Goal: Transaction & Acquisition: Purchase product/service

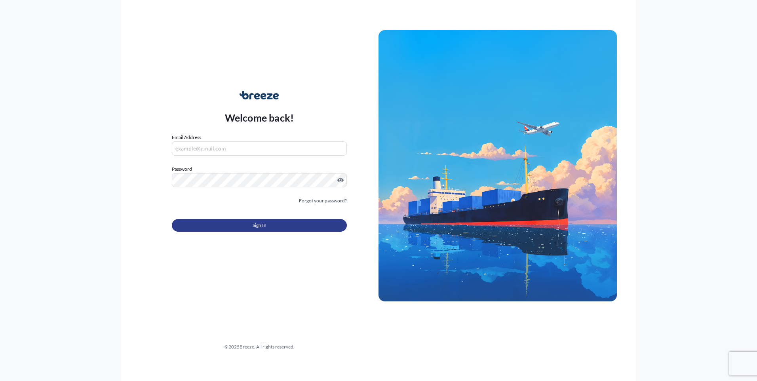
type input "[PERSON_NAME][EMAIL_ADDRESS][DOMAIN_NAME]"
click at [227, 221] on button "Sign In" at bounding box center [259, 225] width 175 height 13
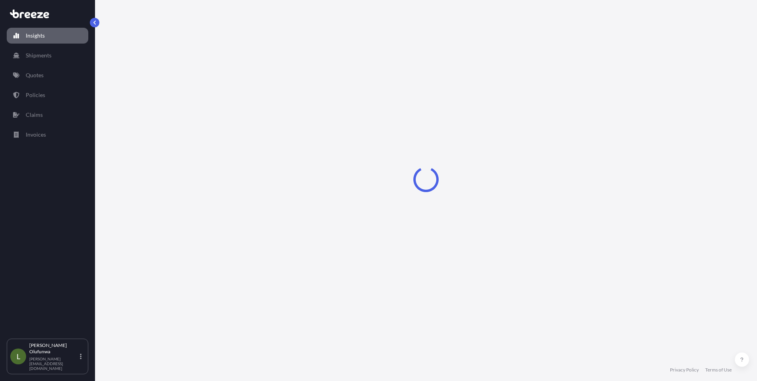
select select "2025"
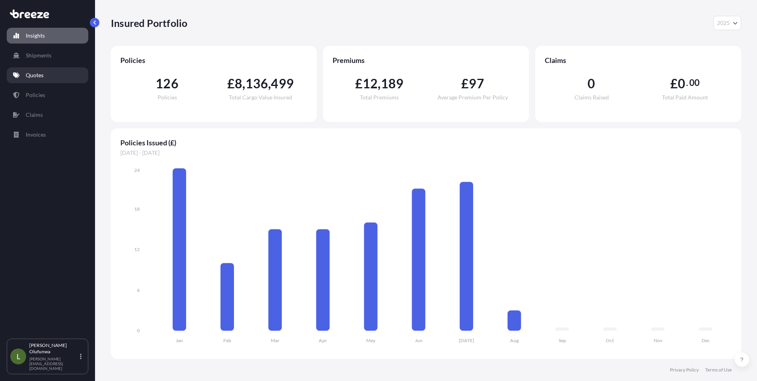
click at [37, 76] on p "Quotes" at bounding box center [35, 75] width 18 height 8
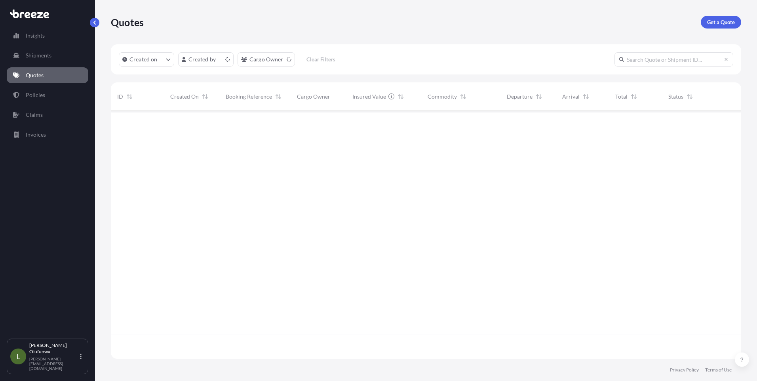
scroll to position [246, 624]
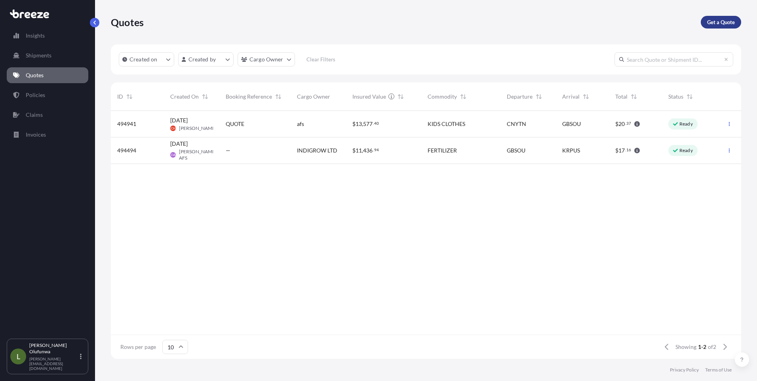
click at [717, 25] on p "Get a Quote" at bounding box center [721, 22] width 28 height 8
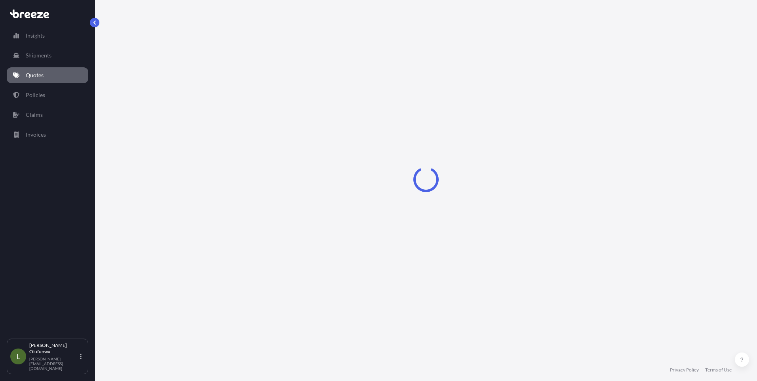
select select "Sea"
select select "1"
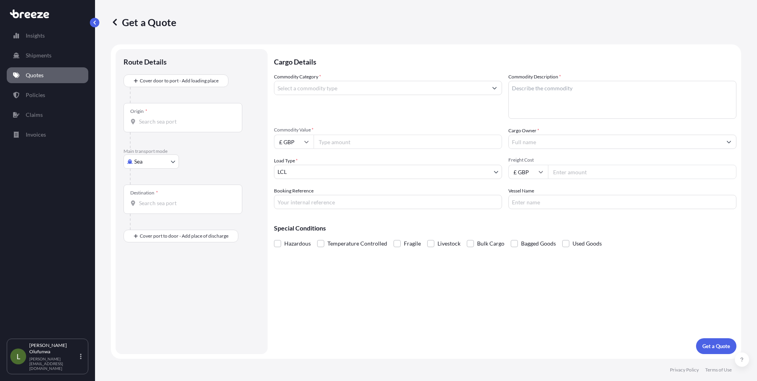
click at [154, 123] on input "Origin *" at bounding box center [185, 122] width 93 height 8
type input "y"
click at [196, 148] on span "CN YTN - Yantian Pt, [GEOGRAPHIC_DATA]" at bounding box center [203, 148] width 107 height 8
type input "CNYTN - Yantian Pt, [GEOGRAPHIC_DATA]"
click at [175, 206] on input "Destination *" at bounding box center [185, 206] width 93 height 8
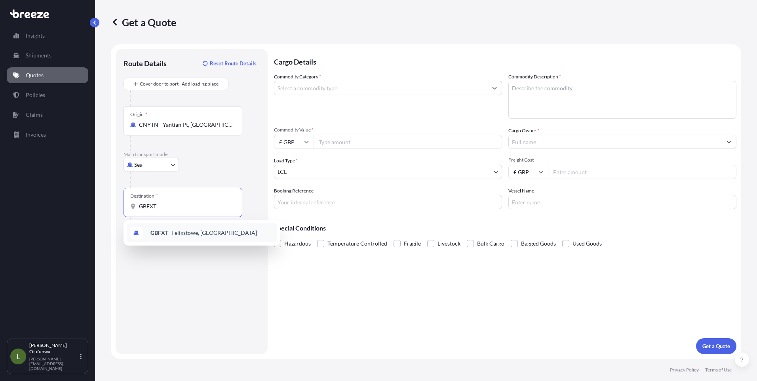
click at [179, 231] on span "GBFXT - Felixstowe, [GEOGRAPHIC_DATA]" at bounding box center [203, 233] width 106 height 8
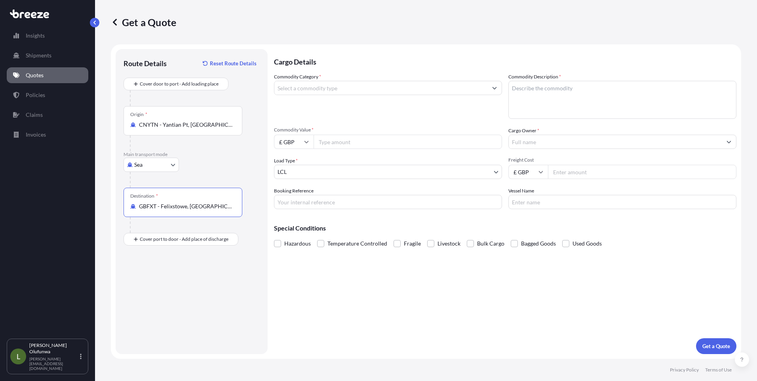
type input "GBFXT - Felixstowe, [GEOGRAPHIC_DATA]"
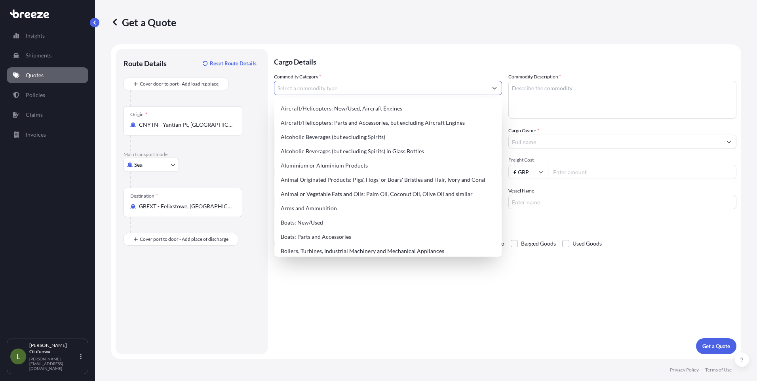
click at [340, 90] on input "Commodity Category *" at bounding box center [380, 88] width 213 height 14
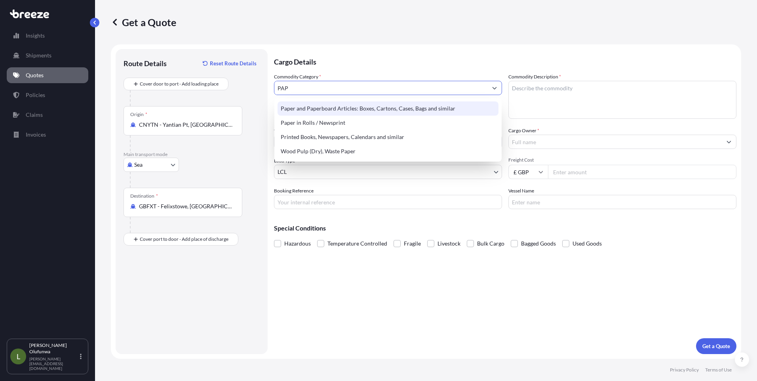
click at [336, 105] on div "Paper and Paperboard Articles: Boxes, Cartons, Cases, Bags and similar" at bounding box center [387, 108] width 221 height 14
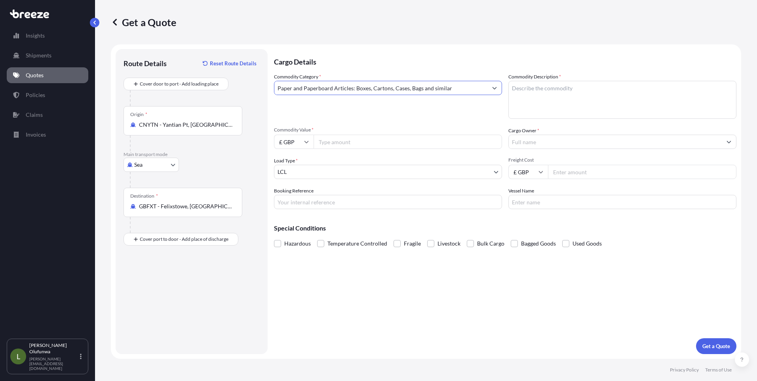
type input "Paper and Paperboard Articles: Boxes, Cartons, Cases, Bags and similar"
click at [541, 85] on textarea "Commodity Description *" at bounding box center [622, 100] width 228 height 38
type textarea "PACKAGING COMPONENTS"
click at [305, 143] on icon at bounding box center [306, 141] width 5 height 5
click at [289, 198] on div "$ USD" at bounding box center [293, 196] width 33 height 15
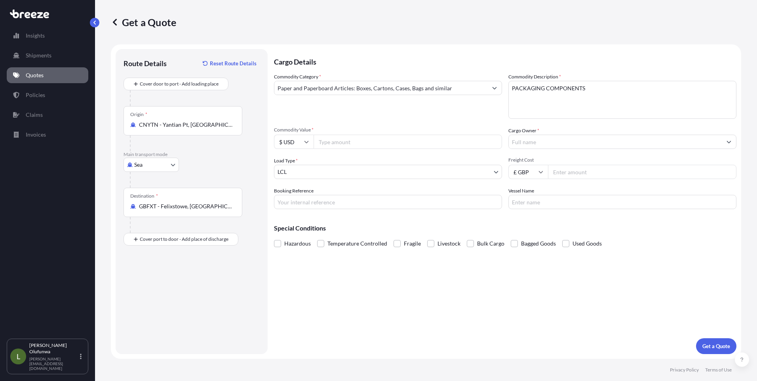
click at [309, 142] on input "$ USD" at bounding box center [294, 142] width 40 height 14
click at [288, 172] on div "¥ CNY" at bounding box center [293, 171] width 33 height 15
click at [210, 266] on div "Route Details Reset Route Details Cover door to port - Add loading place Place …" at bounding box center [191, 201] width 136 height 289
click at [303, 141] on input "¥ CNY" at bounding box center [294, 142] width 40 height 14
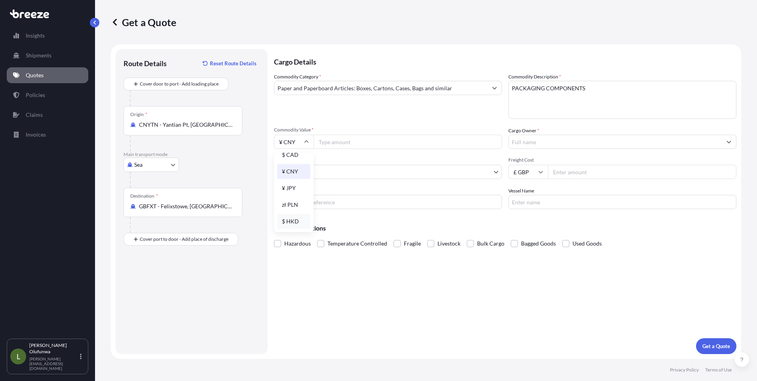
click at [286, 222] on div "$ HKD" at bounding box center [293, 221] width 33 height 15
type input "$ HKD"
drag, startPoint x: 201, startPoint y: 288, endPoint x: 211, endPoint y: 279, distance: 12.6
click at [201, 288] on div "Route Details Reset Route Details Cover door to port - Add loading place Place …" at bounding box center [191, 201] width 136 height 289
click at [344, 146] on input "Commodity Value *" at bounding box center [407, 142] width 188 height 14
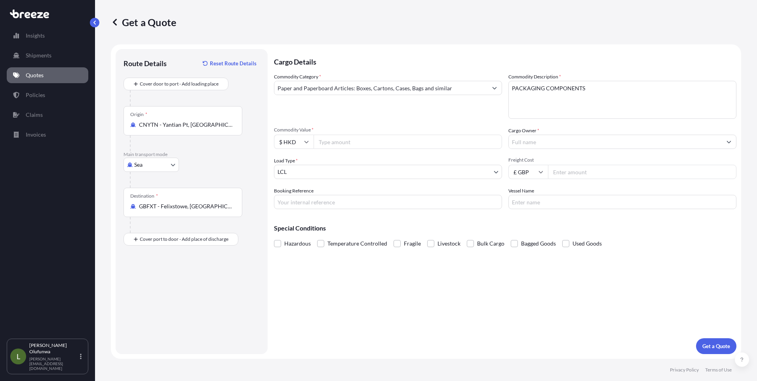
paste input "301644.00"
type input "301644.00"
click at [564, 142] on input "Cargo Owner *" at bounding box center [615, 142] width 213 height 14
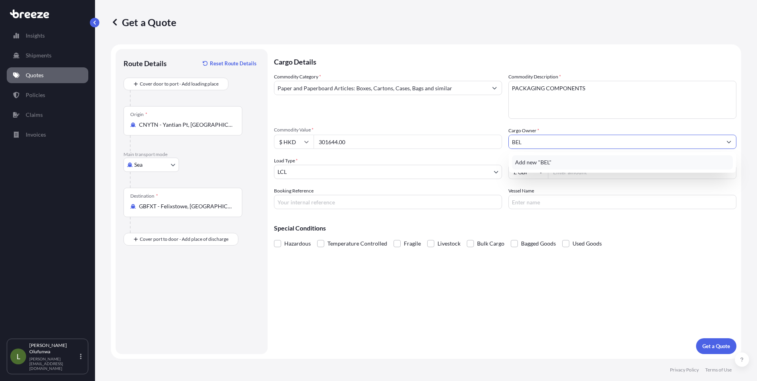
type input "BELA"
drag, startPoint x: 539, startPoint y: 142, endPoint x: 498, endPoint y: 141, distance: 40.8
click at [498, 141] on div "Commodity Category * Paper and Paperboard Articles: Boxes, Cartons, Cases, Bags…" at bounding box center [505, 141] width 462 height 136
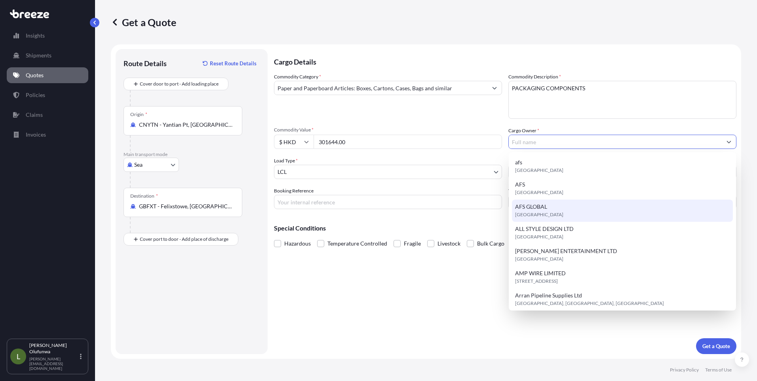
scroll to position [0, 0]
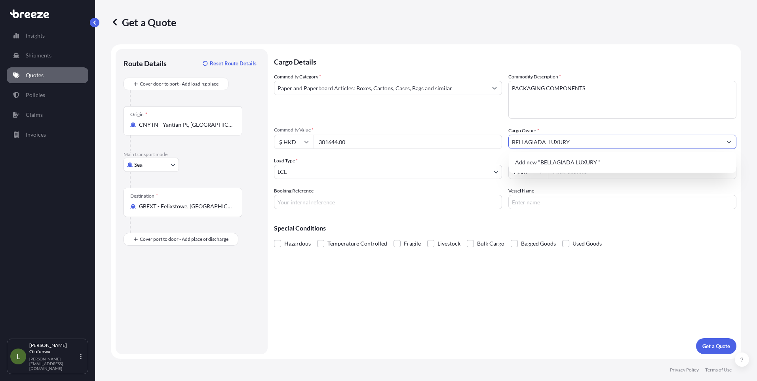
type input "BELLAGIADA LUXURY"
click at [682, 240] on div "Hazardous Temperature Controlled Fragile Livestock Bulk Cargo Bagged Goods Used…" at bounding box center [505, 243] width 462 height 12
drag, startPoint x: 583, startPoint y: 144, endPoint x: 473, endPoint y: 144, distance: 109.6
click at [477, 145] on div "Commodity Category * Paper and Paperboard Articles: Boxes, Cartons, Cases, Bags…" at bounding box center [505, 141] width 462 height 136
paste input "BELLAGIADA LUXURY PACKAGING LTD"
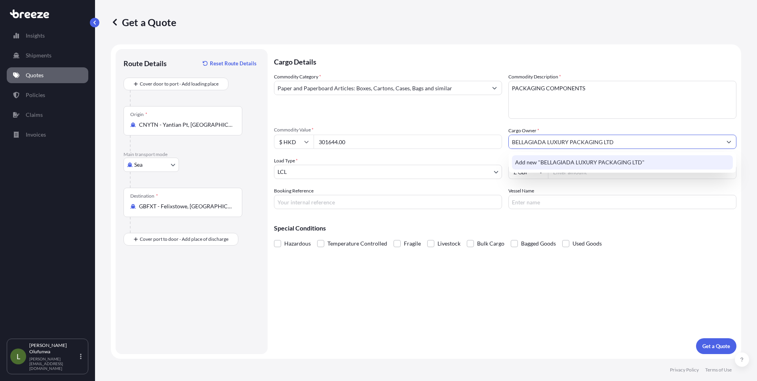
click at [560, 163] on span "Add new "BELLAGIADA LUXURY PACKAGING LTD"" at bounding box center [579, 162] width 129 height 8
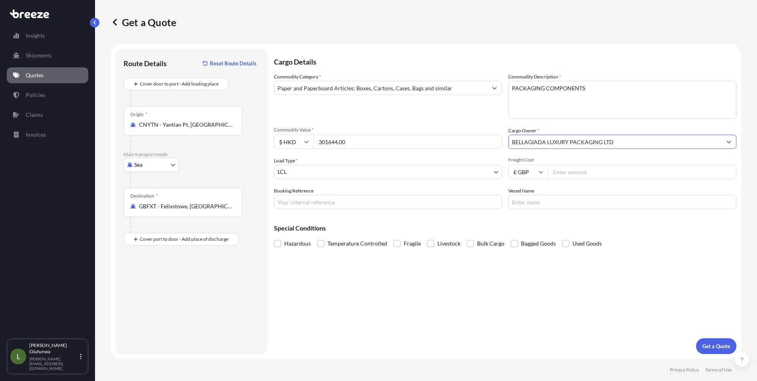
type input "BELLAGIADA LUXURY PACKAGING LTD"
click at [313, 173] on body "1 option available. 1 option available. 0 options available. 1 option available…" at bounding box center [378, 190] width 757 height 381
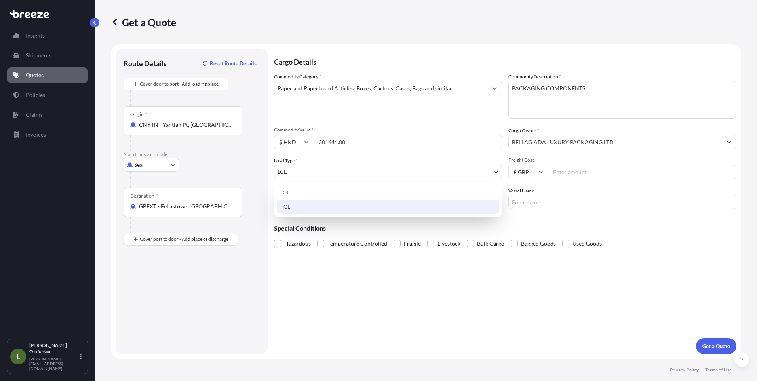
click at [289, 209] on div "FCL" at bounding box center [388, 206] width 222 height 14
select select "2"
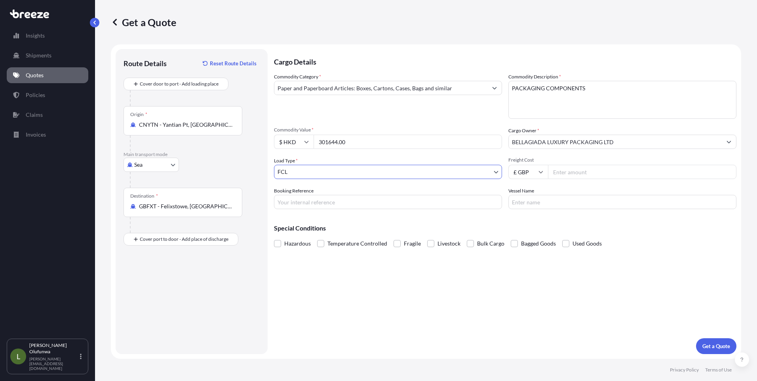
click at [534, 173] on input "£ GBP" at bounding box center [528, 172] width 40 height 14
click at [524, 228] on div "$ USD" at bounding box center [527, 226] width 33 height 15
type input "$ USD"
click at [569, 167] on input "Freight Cost" at bounding box center [642, 172] width 188 height 14
click at [578, 170] on input "Freight Cost" at bounding box center [642, 172] width 188 height 14
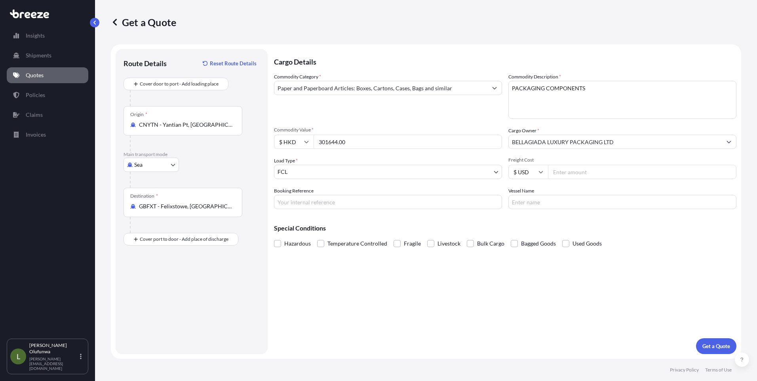
paste input "3300"
type input "3300"
click at [359, 201] on input "Booking Reference" at bounding box center [388, 202] width 228 height 14
type input "AI19335"
click at [540, 205] on input "Vessel Name" at bounding box center [622, 202] width 228 height 14
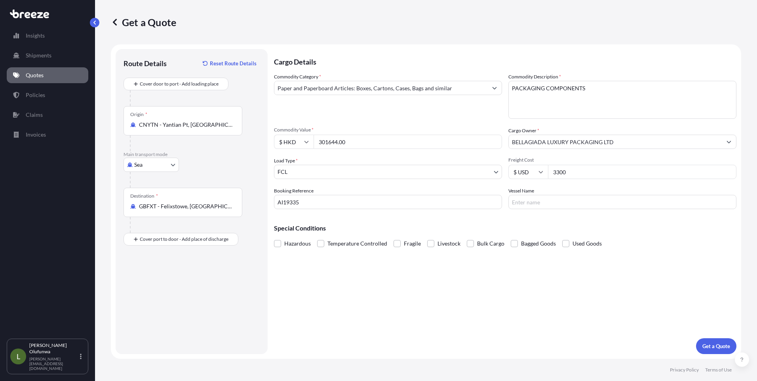
click at [540, 204] on input "Vessel Name" at bounding box center [622, 202] width 228 height 14
paste input "OOCL TURKIYE"
type input "OOCL TURKIYE"
click at [712, 346] on p "Get a Quote" at bounding box center [716, 346] width 28 height 8
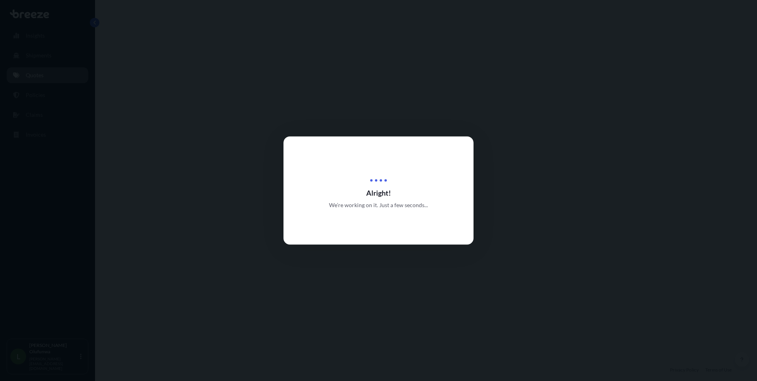
select select "Sea"
select select "2"
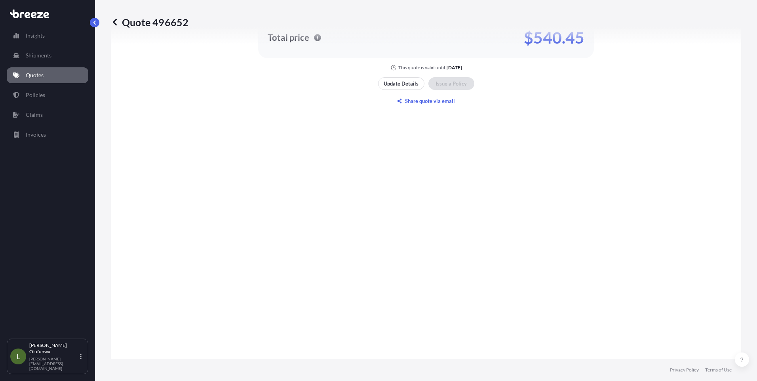
scroll to position [876, 0]
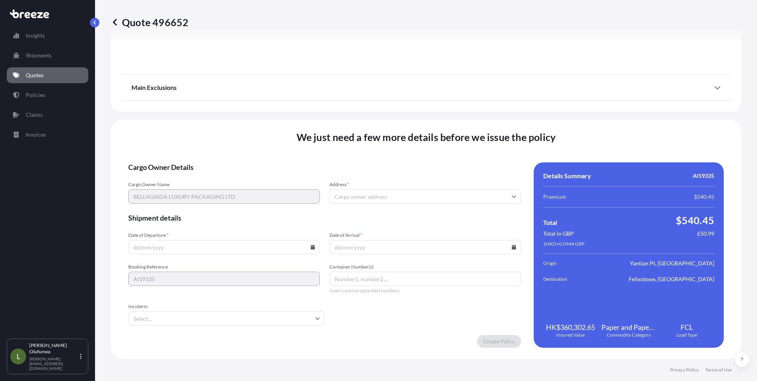
click at [352, 196] on input "Address *" at bounding box center [425, 196] width 192 height 14
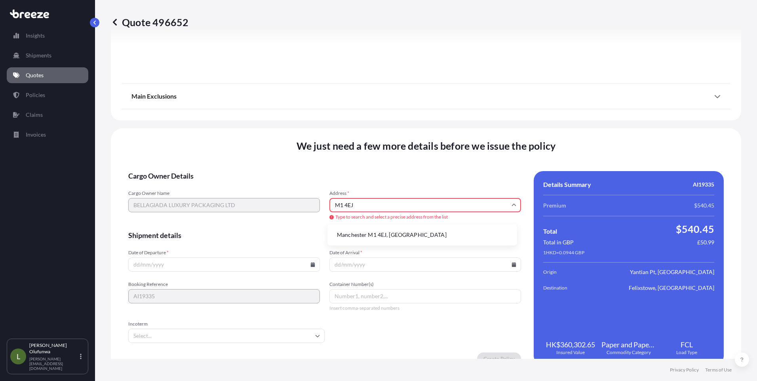
click at [358, 237] on li "Manchester M1 4EJ, [GEOGRAPHIC_DATA]" at bounding box center [421, 234] width 183 height 15
type input "Manchester M1 4EJ, [GEOGRAPHIC_DATA]"
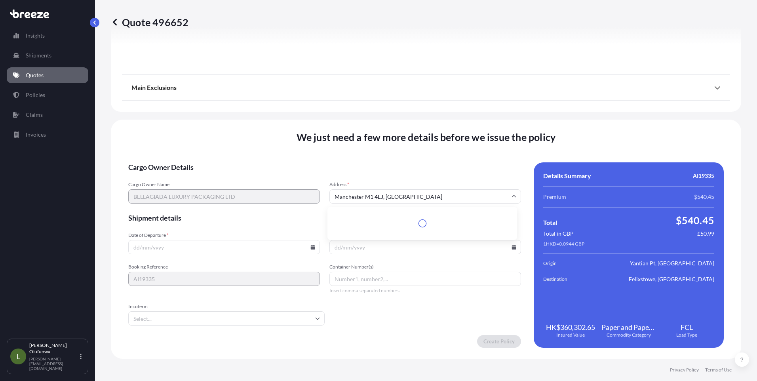
click at [420, 199] on input "Manchester M1 4EJ, [GEOGRAPHIC_DATA]" at bounding box center [425, 196] width 192 height 14
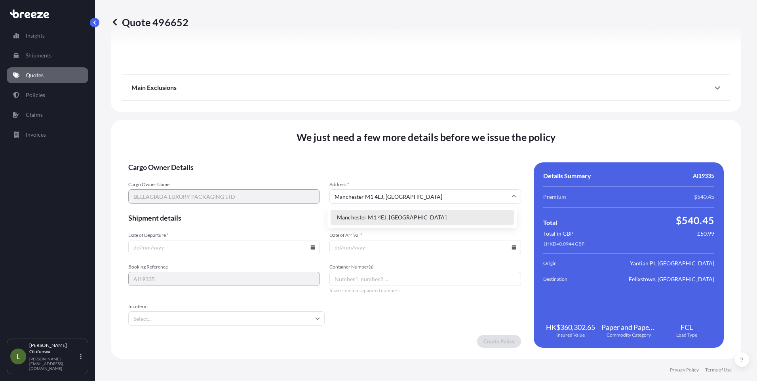
click at [377, 219] on li "Manchester M1 4EJ, [GEOGRAPHIC_DATA]" at bounding box center [421, 217] width 183 height 15
click at [313, 245] on input "Date of Departure *" at bounding box center [224, 247] width 192 height 14
click at [311, 246] on icon at bounding box center [312, 247] width 5 height 5
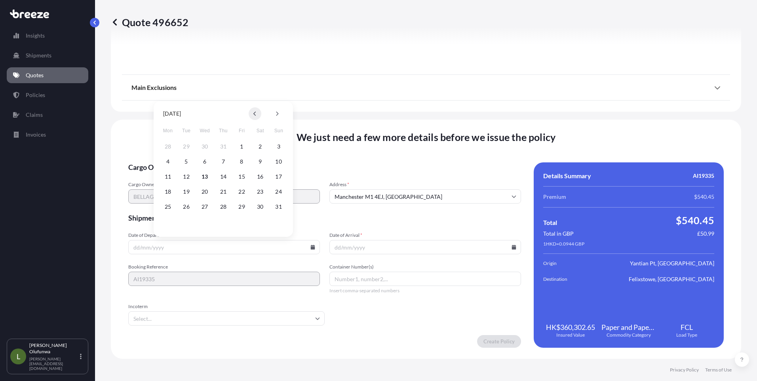
click at [255, 113] on icon at bounding box center [254, 114] width 2 height 4
click at [188, 205] on button "29" at bounding box center [186, 206] width 13 height 13
type input "[DATE]"
click at [511, 247] on icon at bounding box center [513, 247] width 5 height 5
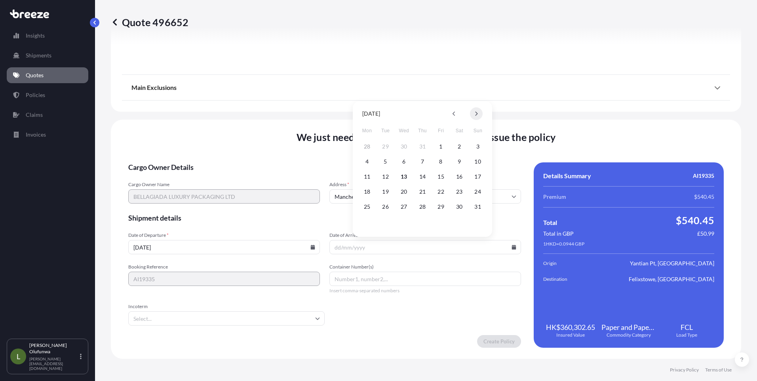
click at [475, 114] on icon at bounding box center [476, 113] width 3 height 5
click at [478, 148] on button "7" at bounding box center [477, 146] width 13 height 13
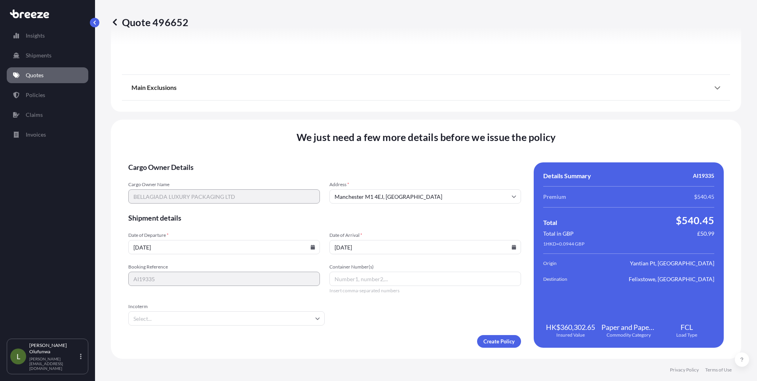
type input "[DATE]"
click at [371, 276] on input "Container Number(s)" at bounding box center [425, 279] width 192 height 14
click at [344, 281] on input "Container Number(s)" at bounding box center [425, 279] width 192 height 14
paste input "TRHU4644715"
type input "TRHU4644715"
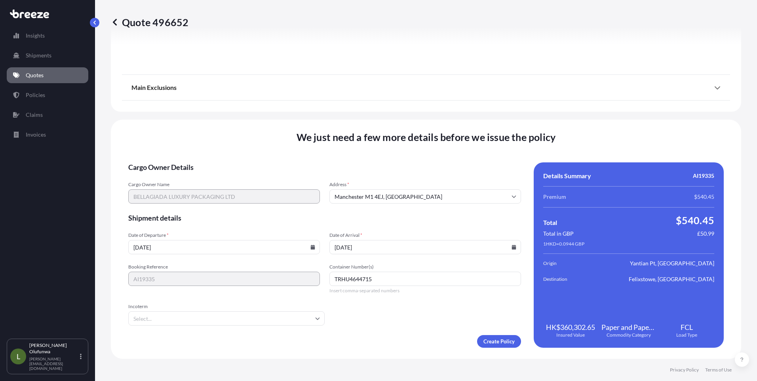
click at [150, 321] on input "Incoterm" at bounding box center [226, 318] width 196 height 14
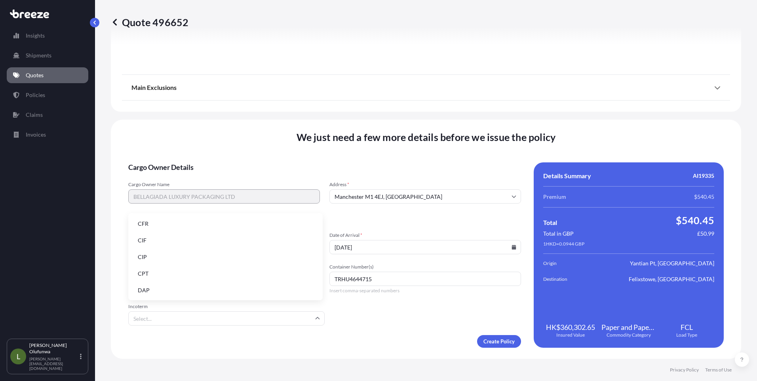
click at [159, 292] on li "DAP" at bounding box center [225, 290] width 188 height 15
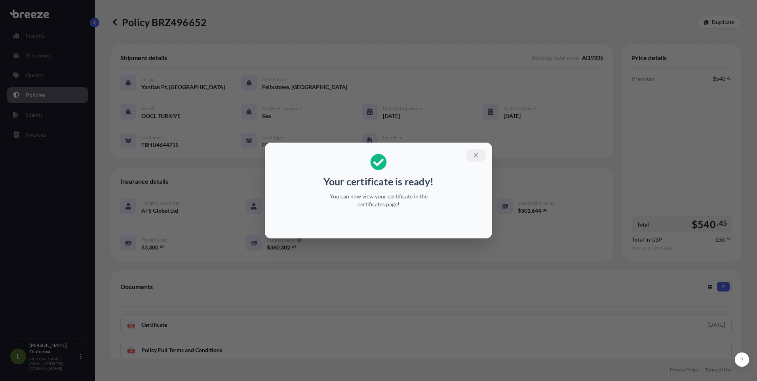
click at [473, 156] on icon "button" at bounding box center [475, 155] width 7 height 7
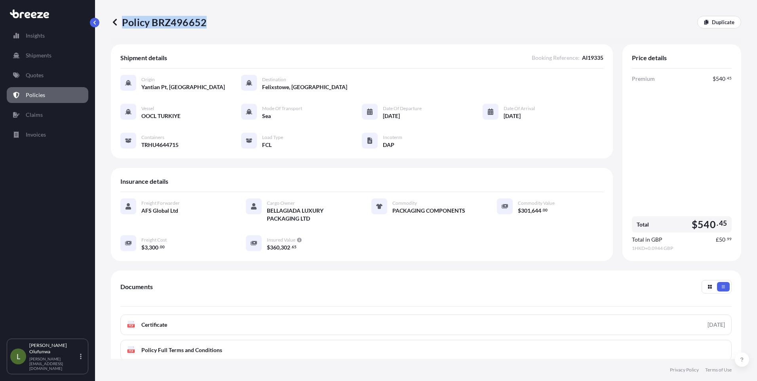
drag, startPoint x: 215, startPoint y: 23, endPoint x: 204, endPoint y: 24, distance: 10.7
click at [204, 24] on div "Policy BRZ496652 Duplicate" at bounding box center [426, 22] width 630 height 13
copy p "Policy BRZ496652"
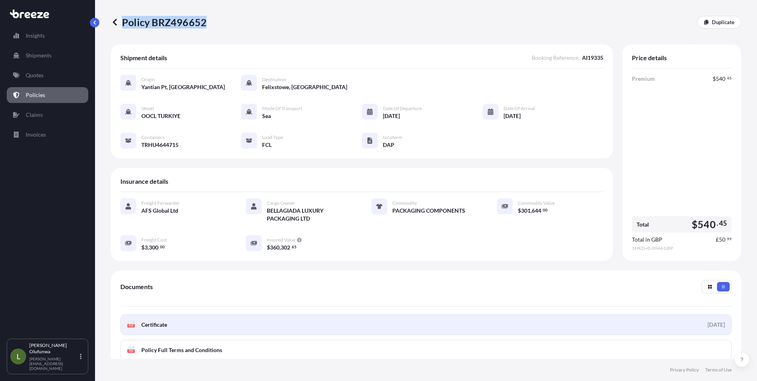
click at [171, 325] on link "PDF Certificate [DATE]" at bounding box center [425, 324] width 611 height 21
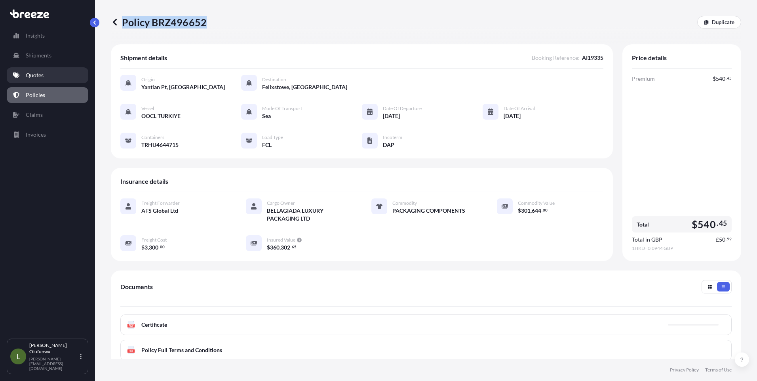
click at [33, 75] on p "Quotes" at bounding box center [35, 75] width 18 height 8
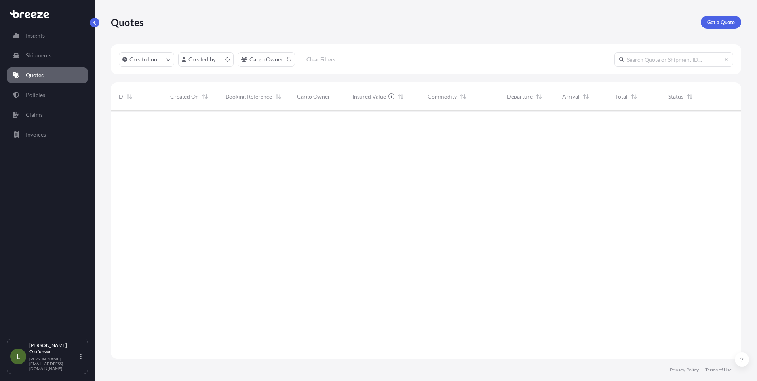
scroll to position [246, 624]
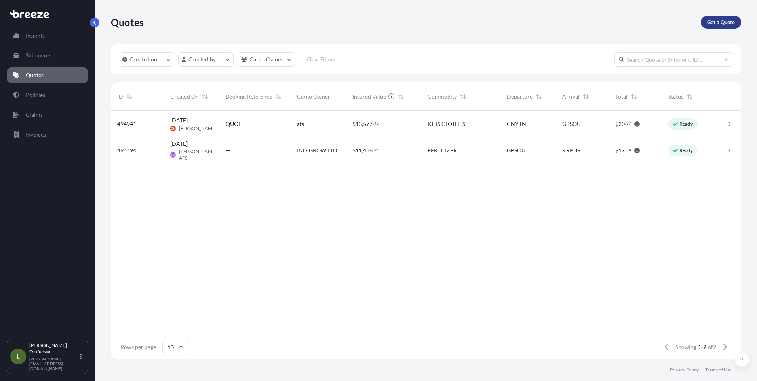
click at [717, 21] on p "Get a Quote" at bounding box center [721, 22] width 28 height 8
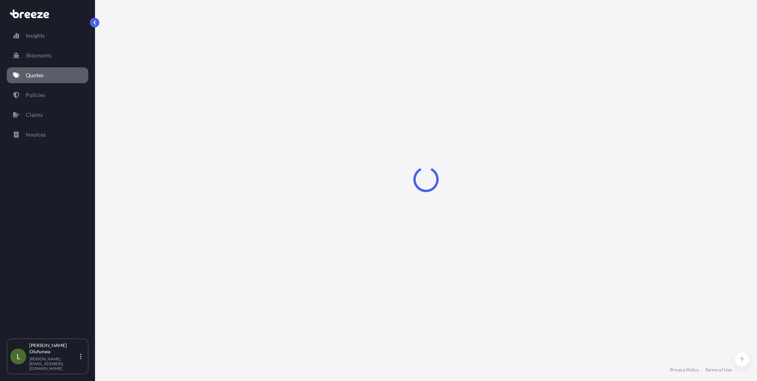
select select "Sea"
select select "1"
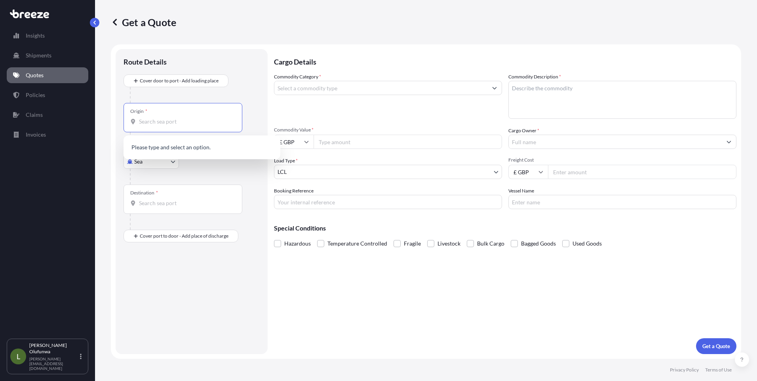
click at [174, 118] on input "Origin *" at bounding box center [185, 122] width 93 height 8
click at [187, 145] on span "CN YTN - Yantian Pt, [GEOGRAPHIC_DATA]" at bounding box center [203, 148] width 107 height 8
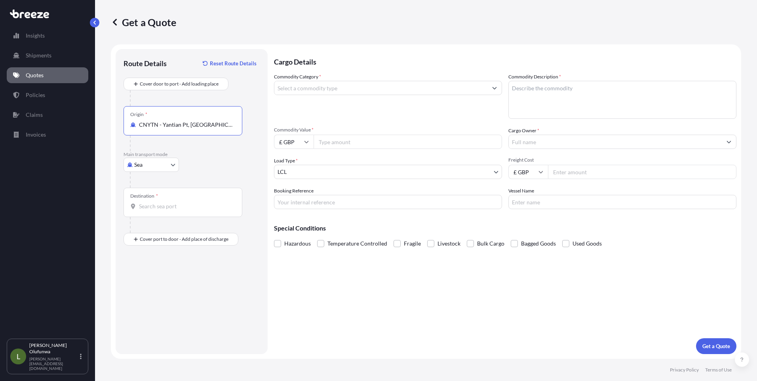
type input "CNYTN - Yantian Pt, [GEOGRAPHIC_DATA]"
click at [159, 208] on input "Destination *" at bounding box center [185, 206] width 93 height 8
click at [167, 230] on b "GBSOU" at bounding box center [159, 230] width 19 height 7
type input "GBSOU - [GEOGRAPHIC_DATA], [GEOGRAPHIC_DATA]"
click at [175, 288] on div "Place of Discharge" at bounding box center [182, 277] width 119 height 29
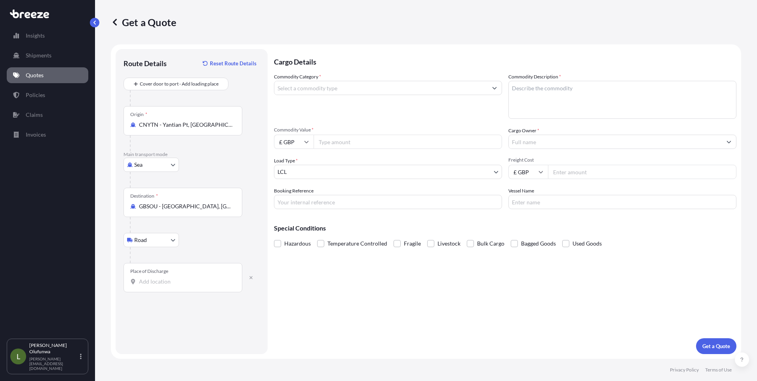
click at [175, 285] on input "Place of Discharge" at bounding box center [185, 281] width 93 height 8
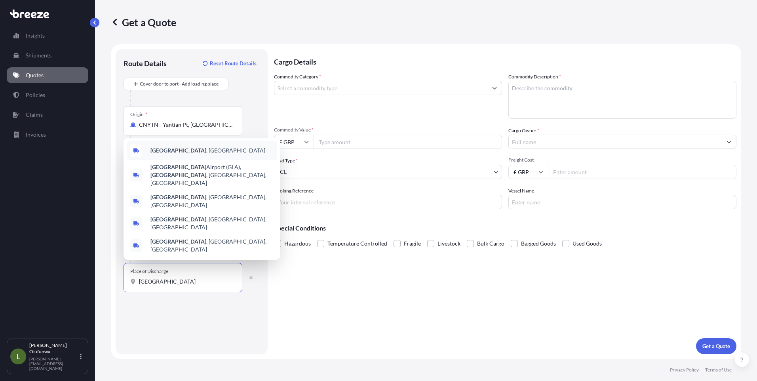
click at [163, 154] on b "[GEOGRAPHIC_DATA]" at bounding box center [178, 150] width 56 height 7
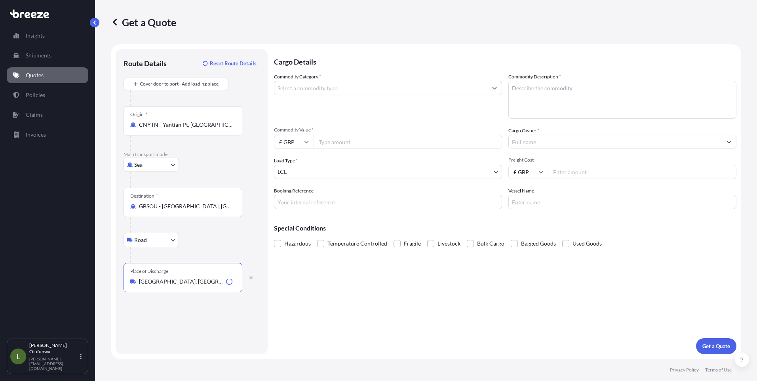
type input "[GEOGRAPHIC_DATA], [GEOGRAPHIC_DATA]"
click at [315, 87] on input "Commodity Category *" at bounding box center [380, 88] width 213 height 14
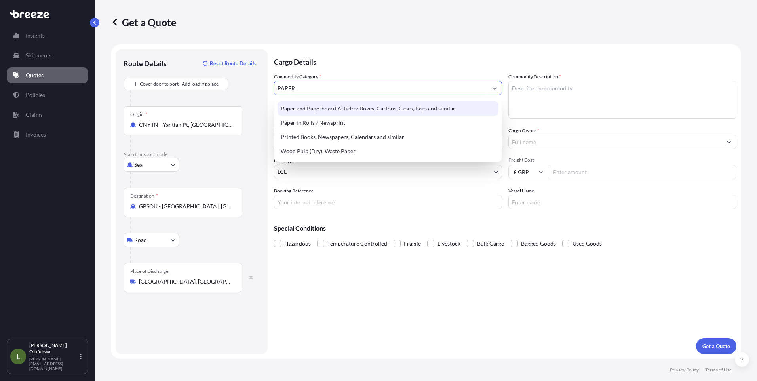
click at [342, 110] on div "Paper and Paperboard Articles: Boxes, Cartons, Cases, Bags and similar" at bounding box center [387, 108] width 221 height 14
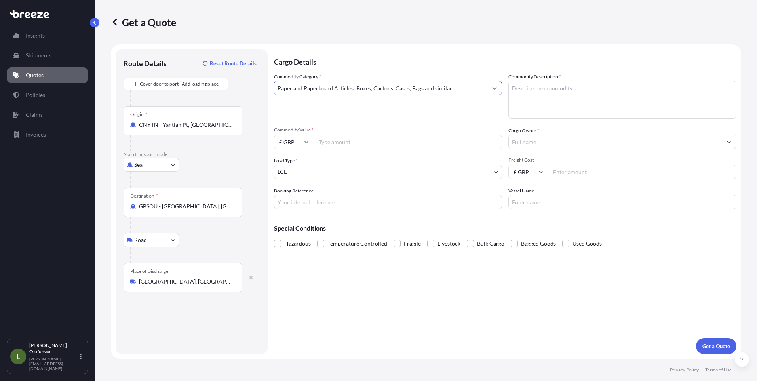
type input "Paper and Paperboard Articles: Boxes, Cartons, Cases, Bags and similar"
click at [595, 89] on textarea "Commodity Description *" at bounding box center [622, 100] width 228 height 38
type textarea "PACKAGING COMPONENTS"
click at [302, 142] on input "£ GBP" at bounding box center [294, 142] width 40 height 14
click at [291, 195] on div "$ USD" at bounding box center [293, 196] width 33 height 15
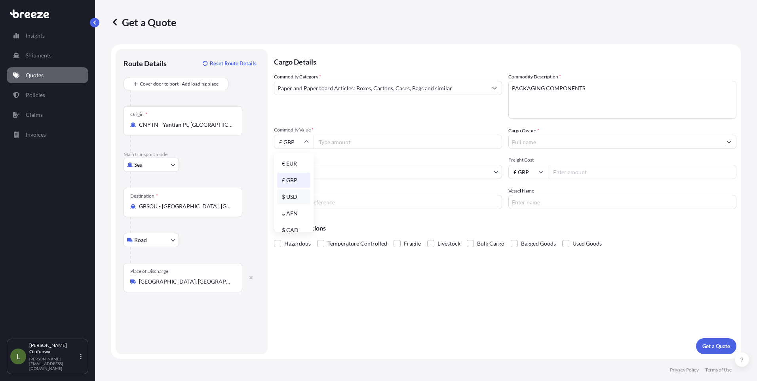
type input "$ USD"
click at [532, 172] on input "£ GBP" at bounding box center [528, 172] width 40 height 14
click at [529, 227] on div "$ USD" at bounding box center [527, 226] width 33 height 15
type input "$ USD"
click at [327, 140] on input "Commodity Value *" at bounding box center [407, 142] width 188 height 14
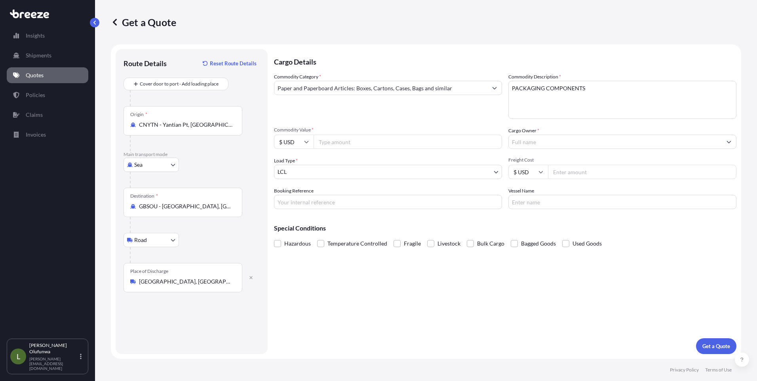
click at [343, 136] on input "Commodity Value *" at bounding box center [407, 142] width 188 height 14
paste input "80222.80"
type input "80222.80"
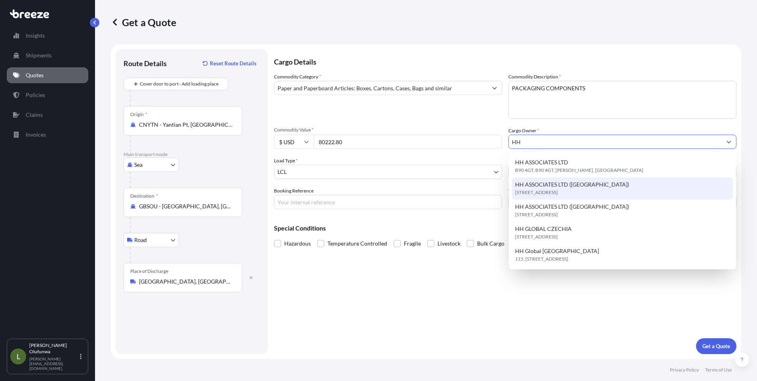
click at [558, 189] on span "[STREET_ADDRESS]" at bounding box center [536, 192] width 43 height 8
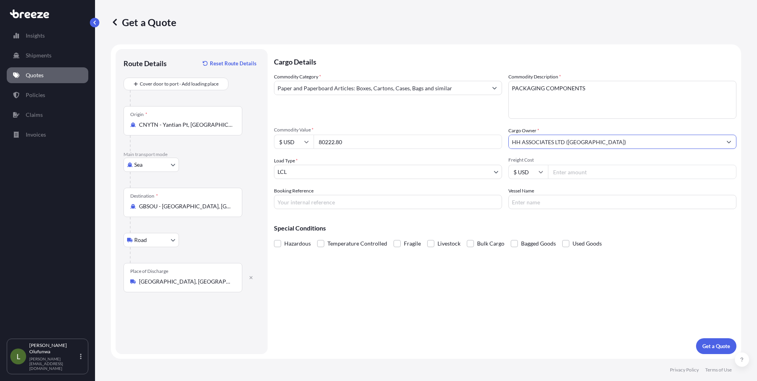
type input "HH ASSOCIATES LTD ([GEOGRAPHIC_DATA])"
click at [399, 175] on body "15 options available. 2 options available. 0 options available. 5 options avail…" at bounding box center [378, 190] width 757 height 381
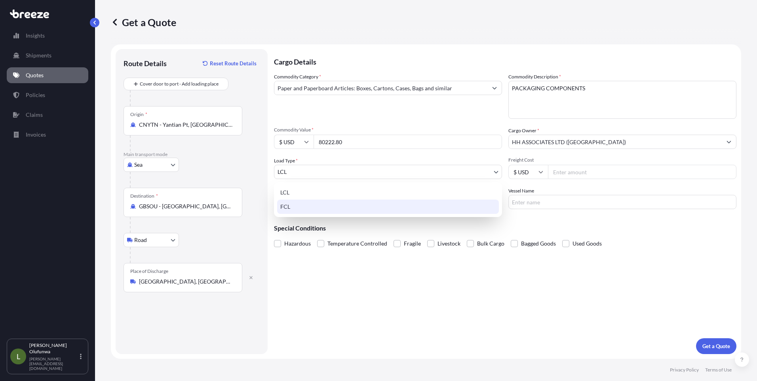
click at [296, 208] on div "FCL" at bounding box center [388, 206] width 222 height 14
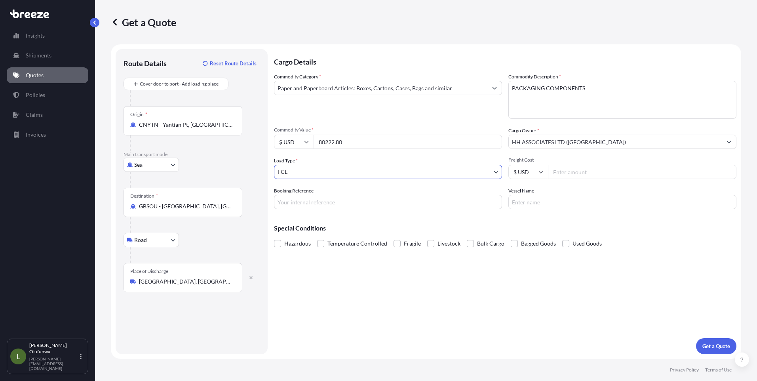
click at [544, 171] on input "$ USD" at bounding box center [528, 172] width 40 height 14
click at [574, 173] on input "Freight Cost" at bounding box center [642, 172] width 188 height 14
click at [594, 169] on input "Freight Cost" at bounding box center [642, 172] width 188 height 14
paste input "3414.35"
type input "3414.35"
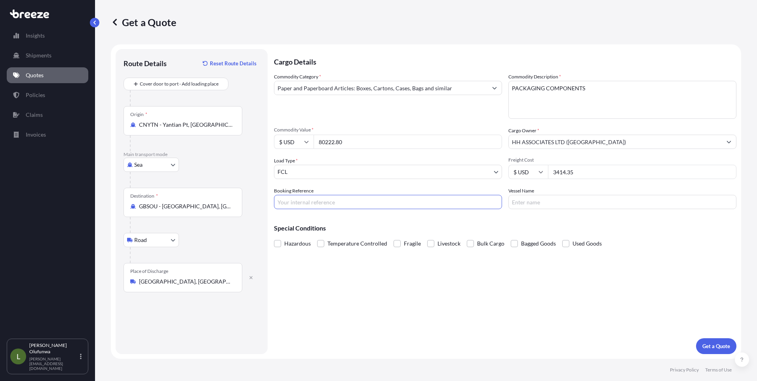
click at [299, 203] on input "Booking Reference" at bounding box center [388, 202] width 228 height 14
type input "AI19377"
click at [528, 199] on input "Vessel Name" at bounding box center [622, 202] width 228 height 14
click at [540, 206] on input "Vessel Name" at bounding box center [622, 202] width 228 height 14
paste input "[PERSON_NAME]"
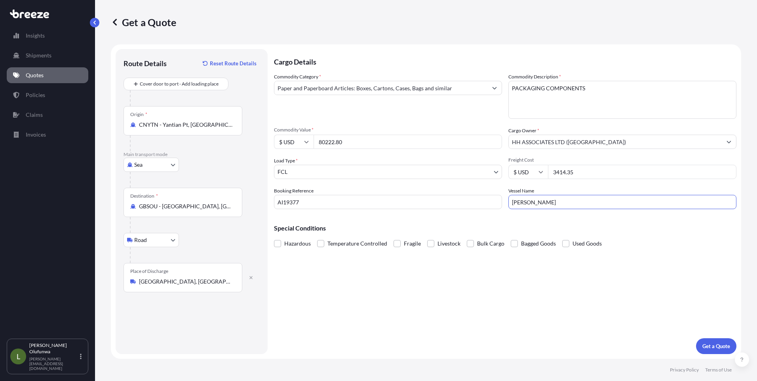
type input "[PERSON_NAME]"
click at [711, 347] on p "Get a Quote" at bounding box center [716, 346] width 28 height 8
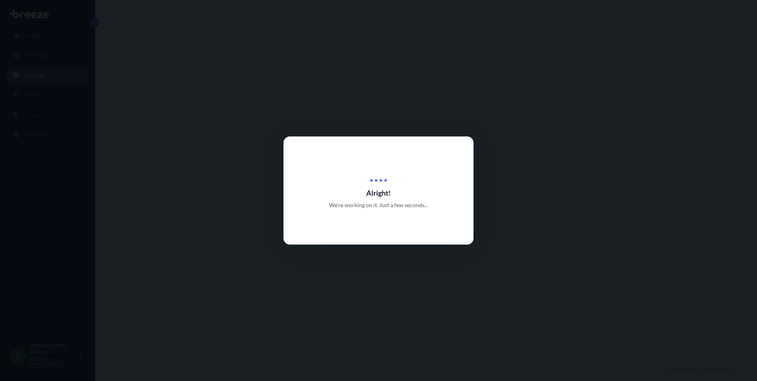
scroll to position [270, 0]
select select "Sea"
select select "Road"
select select "2"
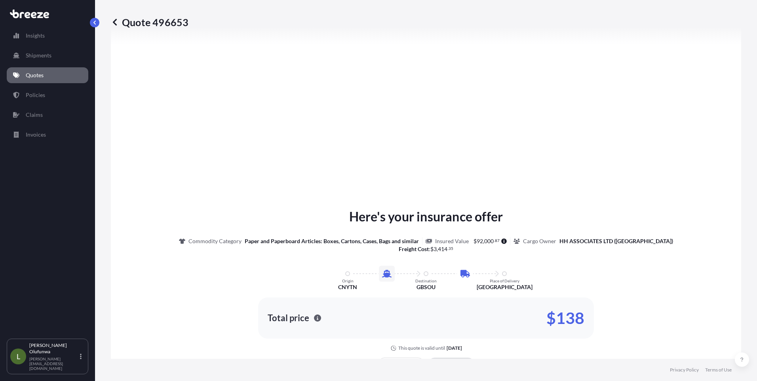
scroll to position [939, 0]
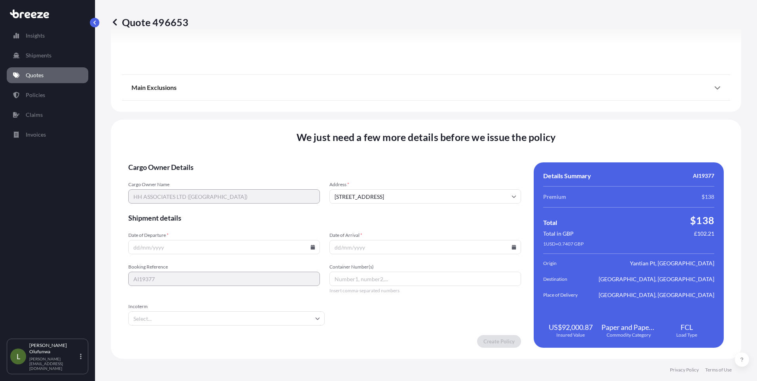
click at [310, 245] on icon at bounding box center [312, 247] width 5 height 5
click at [260, 161] on button "9" at bounding box center [260, 161] width 13 height 13
type input "[DATE]"
click at [512, 247] on icon at bounding box center [514, 247] width 4 height 5
click at [476, 113] on icon at bounding box center [476, 113] width 3 height 5
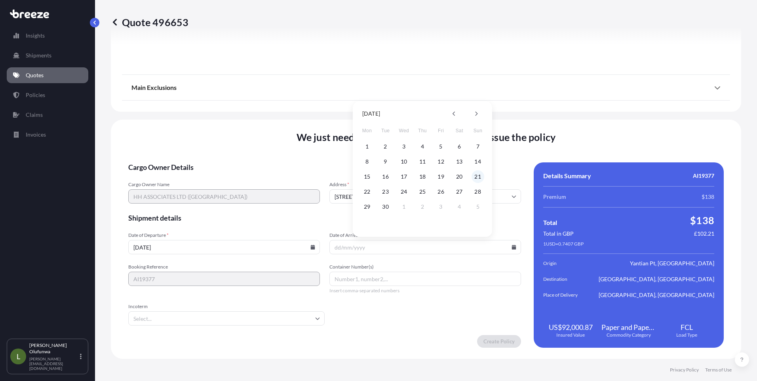
click at [479, 175] on button "21" at bounding box center [477, 176] width 13 height 13
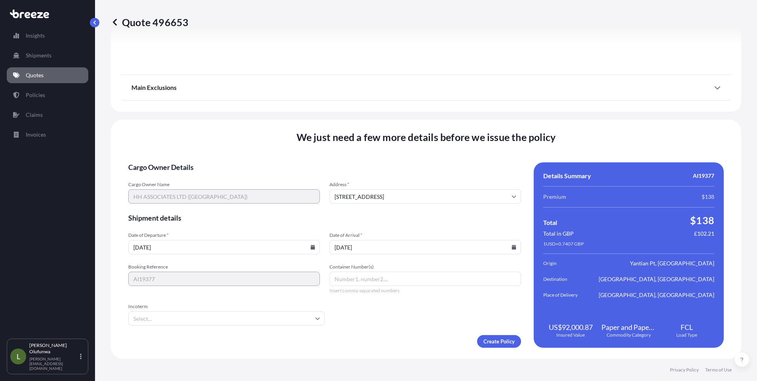
type input "[DATE]"
click at [349, 281] on input "Container Number(s)" at bounding box center [425, 279] width 192 height 14
click at [374, 284] on input "Container Number(s)" at bounding box center [425, 279] width 192 height 14
paste input "HMMU6228153"
type input "HMMU6228153"
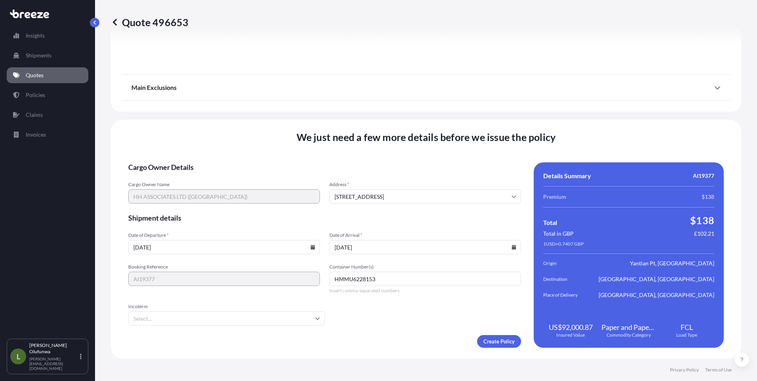
click at [185, 321] on input "Incoterm" at bounding box center [226, 318] width 196 height 14
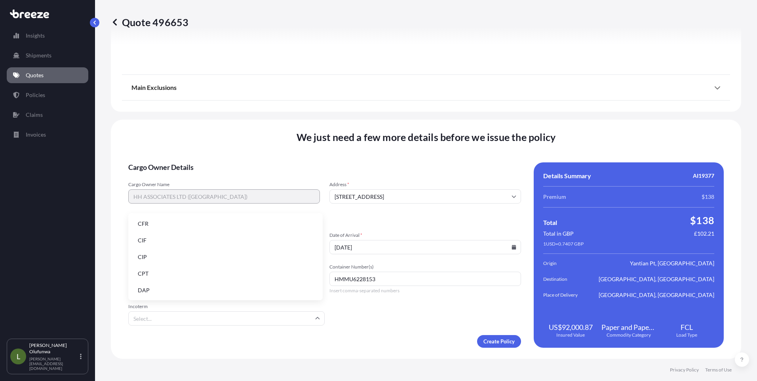
scroll to position [101, 0]
click at [154, 287] on li "FOB" at bounding box center [225, 289] width 188 height 15
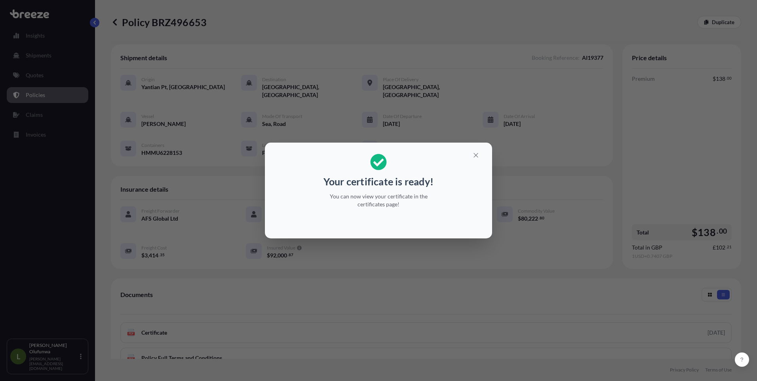
click at [475, 155] on icon "button" at bounding box center [475, 155] width 7 height 7
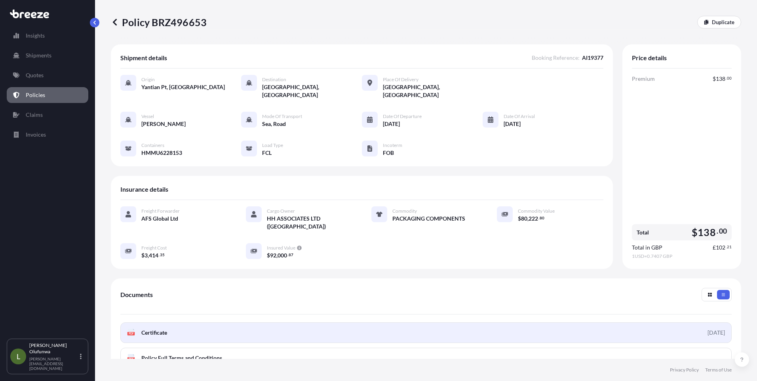
click at [150, 322] on link "PDF Certificate [DATE]" at bounding box center [425, 332] width 611 height 21
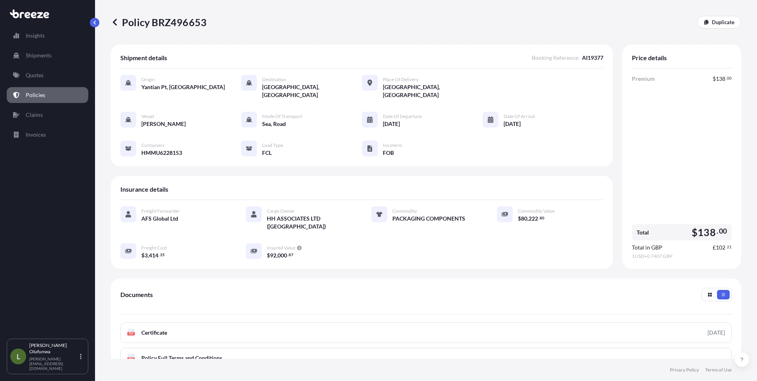
drag, startPoint x: 190, startPoint y: 24, endPoint x: 206, endPoint y: 19, distance: 16.0
click at [206, 19] on div "Policy BRZ496653 Duplicate" at bounding box center [426, 22] width 630 height 13
drag, startPoint x: 209, startPoint y: 21, endPoint x: 203, endPoint y: 21, distance: 5.6
click at [203, 21] on div "Policy BRZ496653 Duplicate" at bounding box center [426, 22] width 630 height 13
copy p "Policy BRZ496653"
